Goal: Task Accomplishment & Management: Use online tool/utility

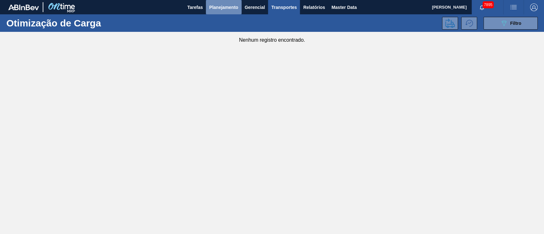
click at [226, 6] on span "Planejamento" at bounding box center [223, 8] width 29 height 8
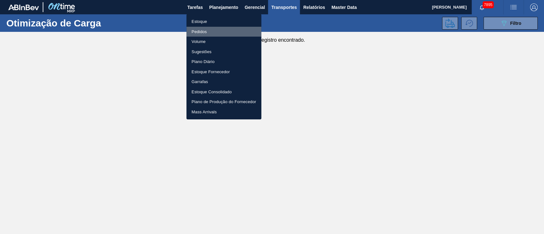
click at [202, 28] on li "Pedidos" at bounding box center [223, 32] width 75 height 10
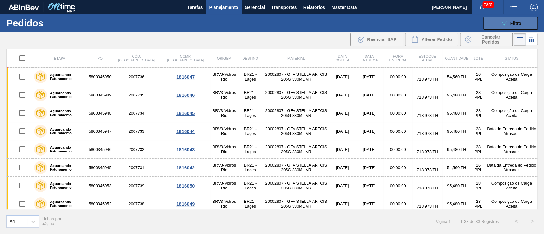
click at [516, 24] on span "Filtro" at bounding box center [515, 23] width 11 height 5
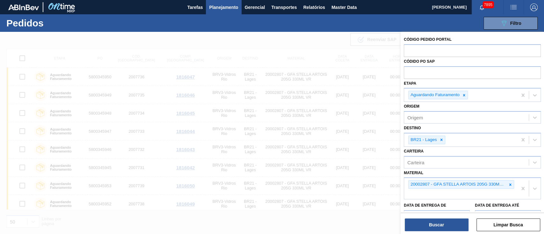
click at [224, 5] on span "Planejamento" at bounding box center [223, 8] width 29 height 8
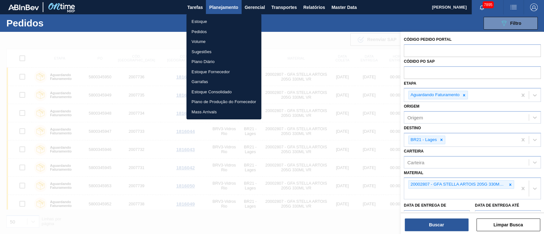
click at [198, 19] on li "Estoque" at bounding box center [223, 22] width 75 height 10
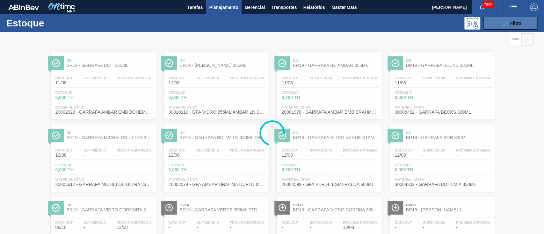
click at [497, 21] on button "089F7B8B-B2A5-4AFE-B5C0-19BA573D28AC Filtro" at bounding box center [510, 23] width 54 height 13
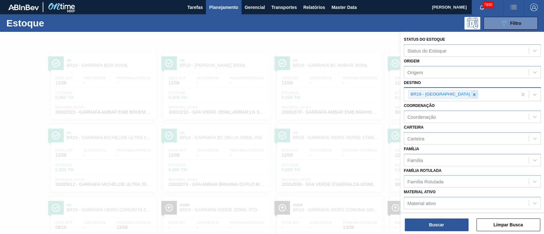
click at [472, 93] on icon at bounding box center [474, 94] width 4 height 4
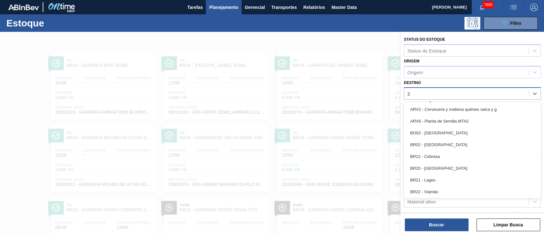
type input "23"
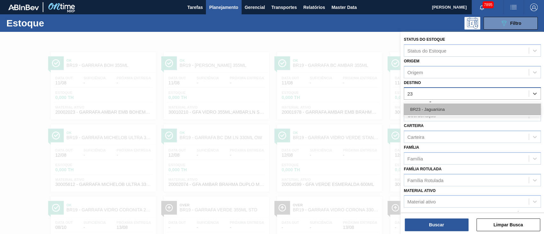
click at [440, 108] on div "BR23 - Jaguariúna" at bounding box center [472, 110] width 137 height 12
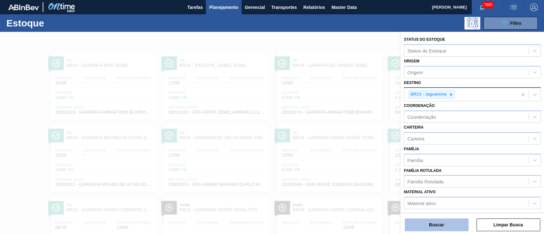
click at [439, 219] on button "Buscar" at bounding box center [437, 225] width 64 height 13
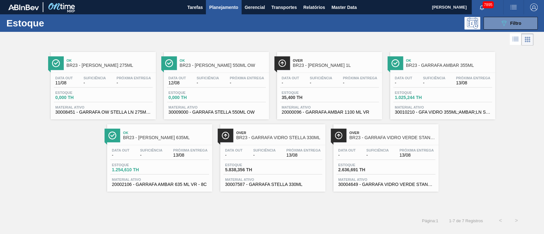
click at [342, 171] on span "2.636,691 TH" at bounding box center [360, 170] width 45 height 5
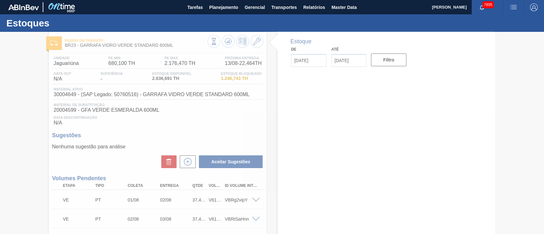
type input "[DATE]"
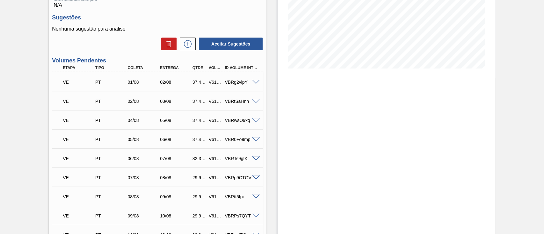
scroll to position [127, 0]
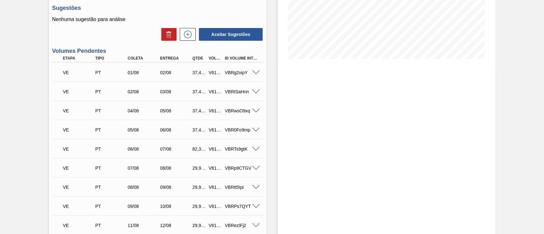
click at [255, 75] on span at bounding box center [256, 72] width 8 height 5
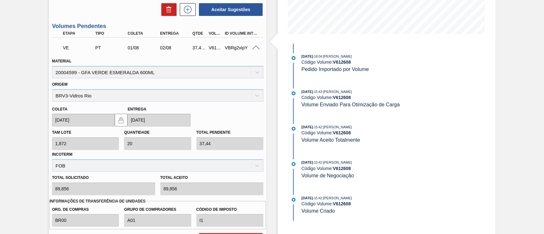
scroll to position [212, 0]
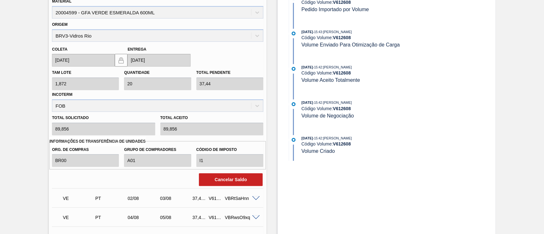
click at [112, 16] on div "Material 20004599 - GFA VERDE [PERSON_NAME] 600ML" at bounding box center [157, 8] width 211 height 22
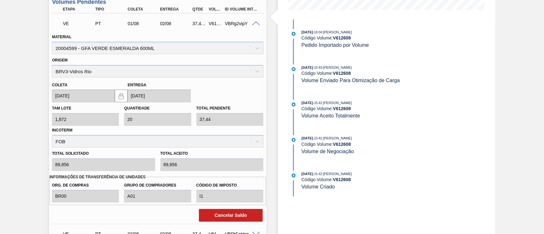
scroll to position [127, 0]
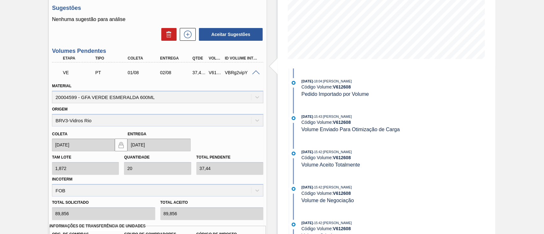
click at [143, 97] on div "Material 20004599 - GFA VERDE [PERSON_NAME] 600ML" at bounding box center [157, 93] width 211 height 22
click at [208, 73] on div "V612608" at bounding box center [215, 72] width 17 height 5
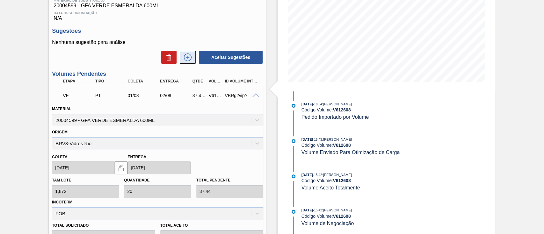
scroll to position [85, 0]
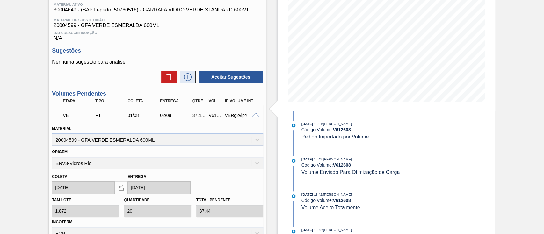
click at [186, 74] on button at bounding box center [188, 77] width 16 height 13
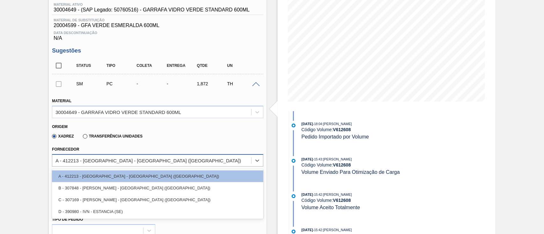
click at [110, 160] on div "A - 412213 - [GEOGRAPHIC_DATA] - [GEOGRAPHIC_DATA] ([GEOGRAPHIC_DATA])" at bounding box center [147, 160] width 185 height 5
click at [197, 114] on div "30004649 - GARRAFA VIDRO VERDE STANDARD 600ML" at bounding box center [151, 111] width 199 height 9
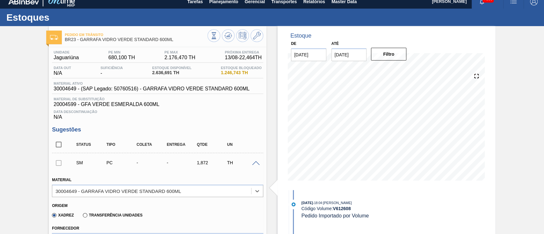
scroll to position [0, 0]
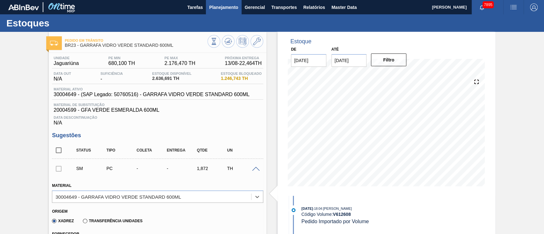
click at [217, 4] on span "Planejamento" at bounding box center [223, 8] width 29 height 8
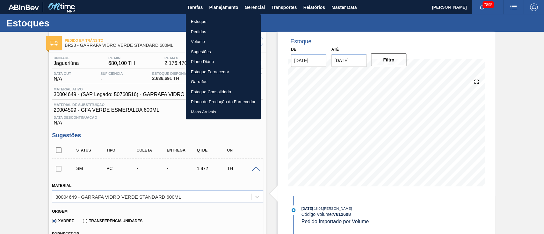
click at [199, 22] on li "Estoque" at bounding box center [223, 22] width 75 height 10
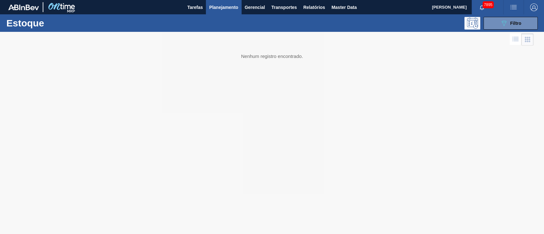
click at [513, 9] on img "button" at bounding box center [513, 8] width 8 height 8
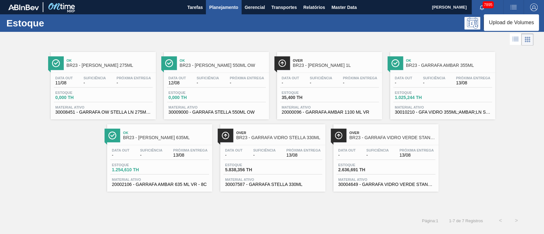
click at [507, 22] on li "Upload de Volumes" at bounding box center [511, 22] width 55 height 11
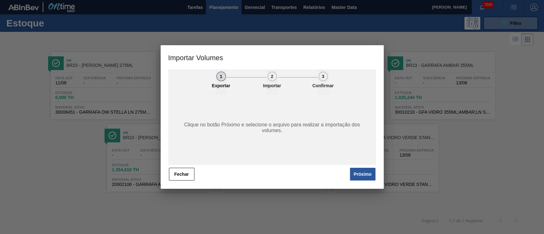
drag, startPoint x: 360, startPoint y: 174, endPoint x: 352, endPoint y: 169, distance: 9.7
click at [360, 175] on button "Próximo" at bounding box center [362, 174] width 25 height 13
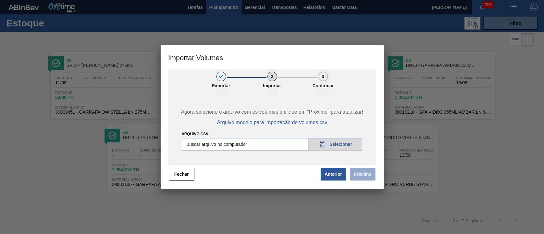
click at [341, 144] on input "Arquivo csv" at bounding box center [272, 144] width 181 height 13
type input "C:\fakepath\PedidoVolumeModeloImportacao (79).csv"
click at [367, 172] on button "Próximo" at bounding box center [362, 174] width 25 height 13
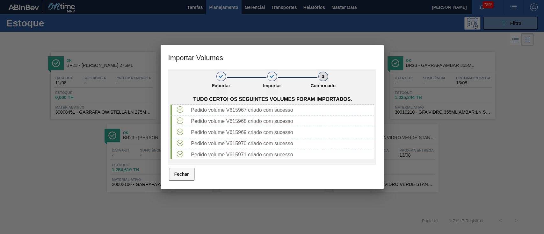
click at [182, 173] on button "Fechar" at bounding box center [181, 174] width 25 height 13
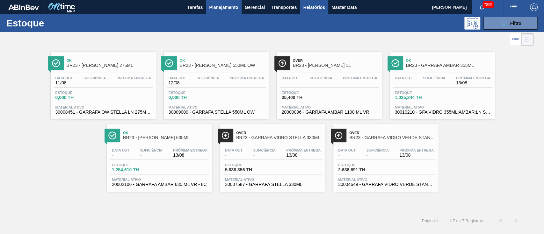
click at [320, 6] on span "Relatórios" at bounding box center [314, 8] width 22 height 8
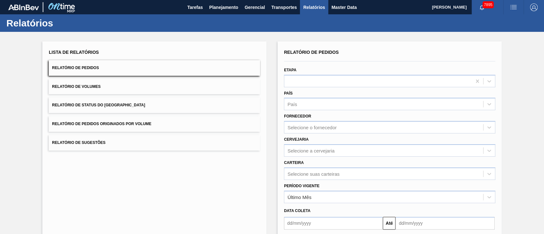
click at [140, 127] on button "Relatório de Pedidos Originados por Volume" at bounding box center [154, 124] width 211 height 16
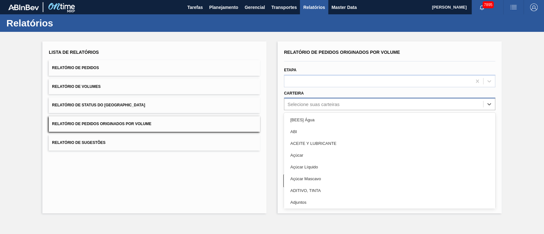
click at [298, 102] on div "Selecione suas carteiras" at bounding box center [313, 104] width 52 height 5
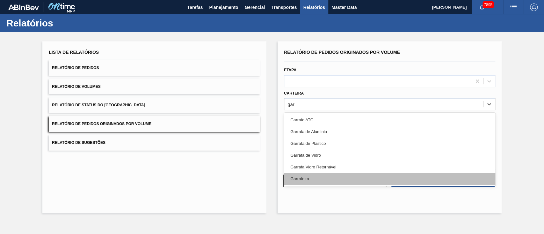
type input "garr"
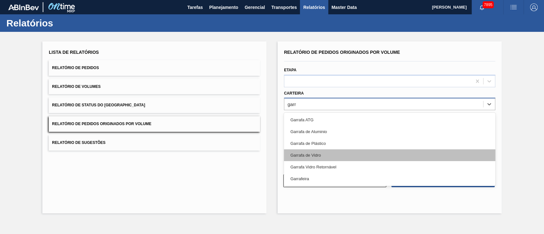
click at [310, 150] on div "Garrafa de Vidro" at bounding box center [389, 155] width 211 height 12
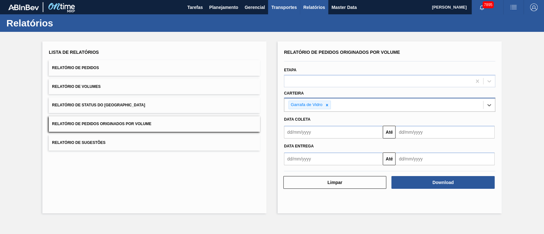
click at [288, 8] on span "Transportes" at bounding box center [283, 8] width 25 height 8
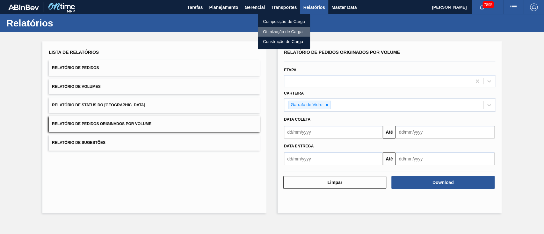
click at [274, 30] on li "Otimização de Carga" at bounding box center [284, 32] width 52 height 10
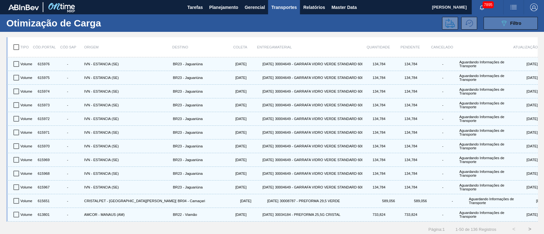
click at [505, 23] on icon "089F7B8B-B2A5-4AFE-B5C0-19BA573D28AC" at bounding box center [504, 23] width 8 height 8
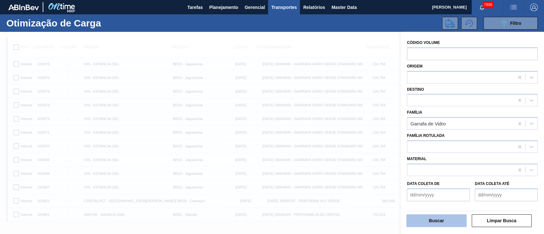
click at [435, 220] on button "Buscar" at bounding box center [436, 220] width 60 height 13
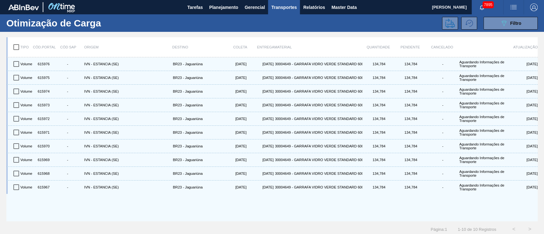
click at [15, 46] on input "checkbox" at bounding box center [16, 46] width 13 height 13
checkbox input "true"
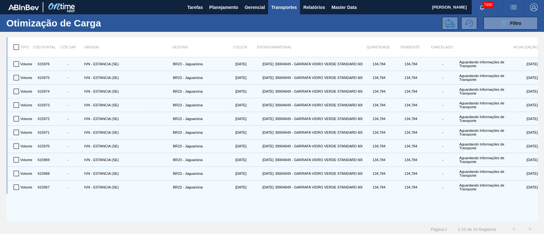
checkbox input "true"
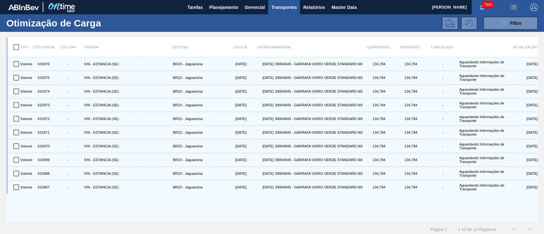
checkbox input "true"
click at [449, 22] on icon at bounding box center [450, 23] width 10 height 10
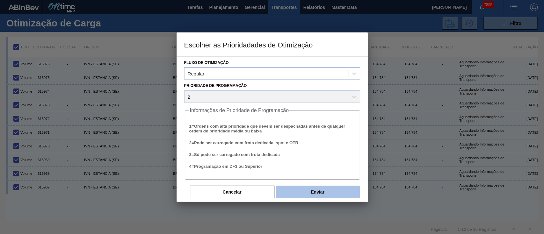
click at [322, 191] on button "Enviar" at bounding box center [318, 192] width 84 height 13
